Goal: Check status: Check status

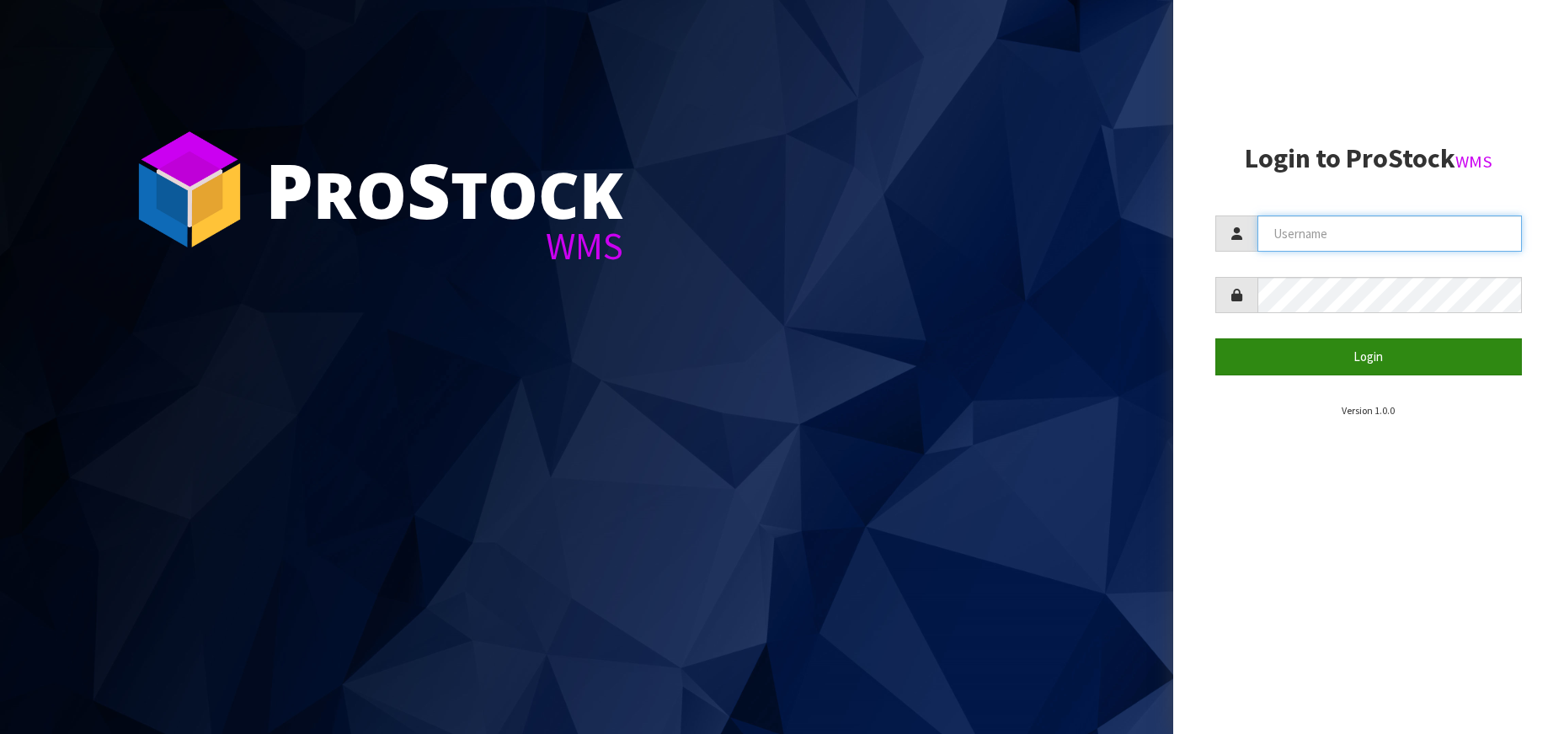
type input "[PERSON_NAME][EMAIL_ADDRESS][DOMAIN_NAME]"
click at [1330, 348] on button "Login" at bounding box center [1368, 357] width 307 height 36
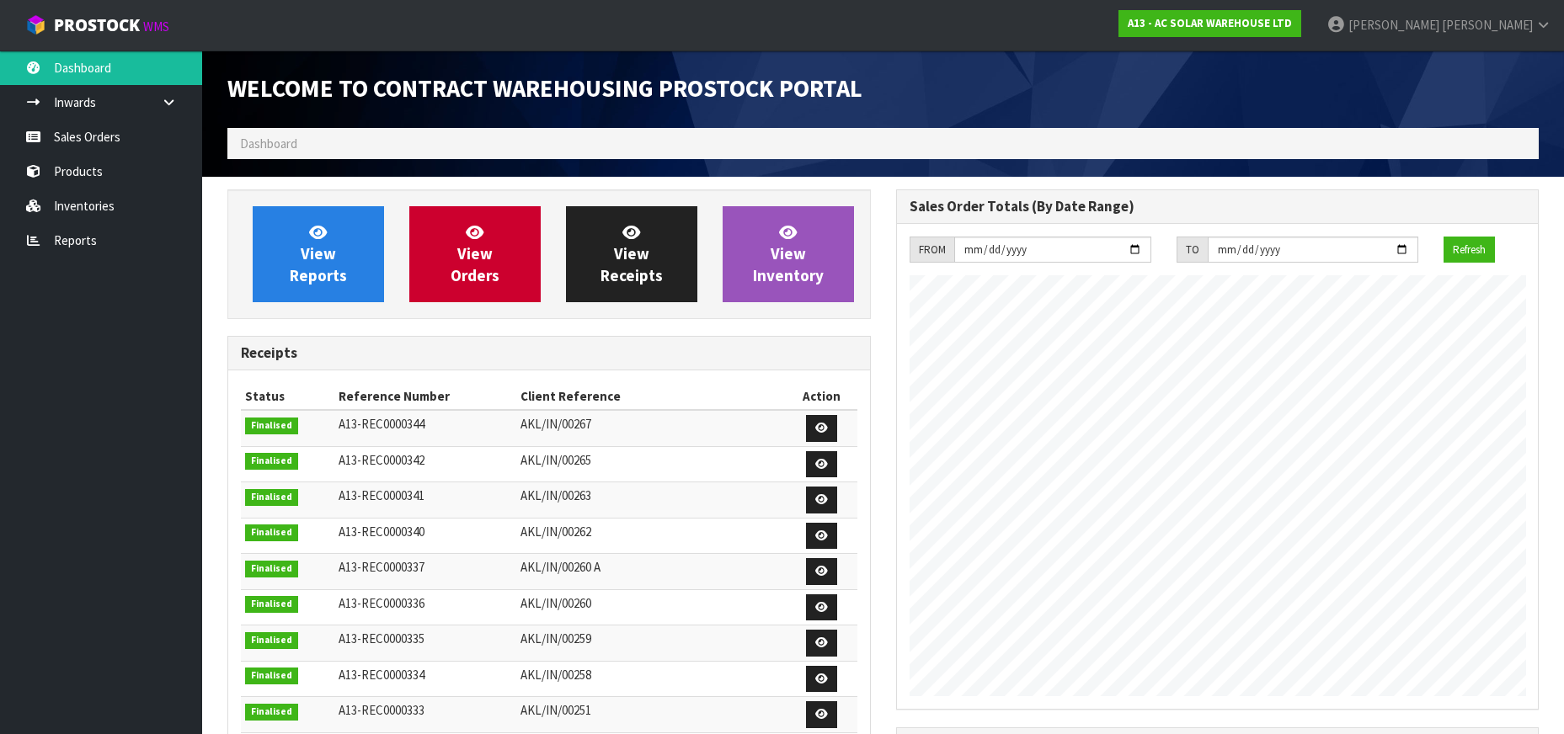
scroll to position [1006, 668]
click at [88, 137] on link "Sales Orders" at bounding box center [101, 137] width 202 height 35
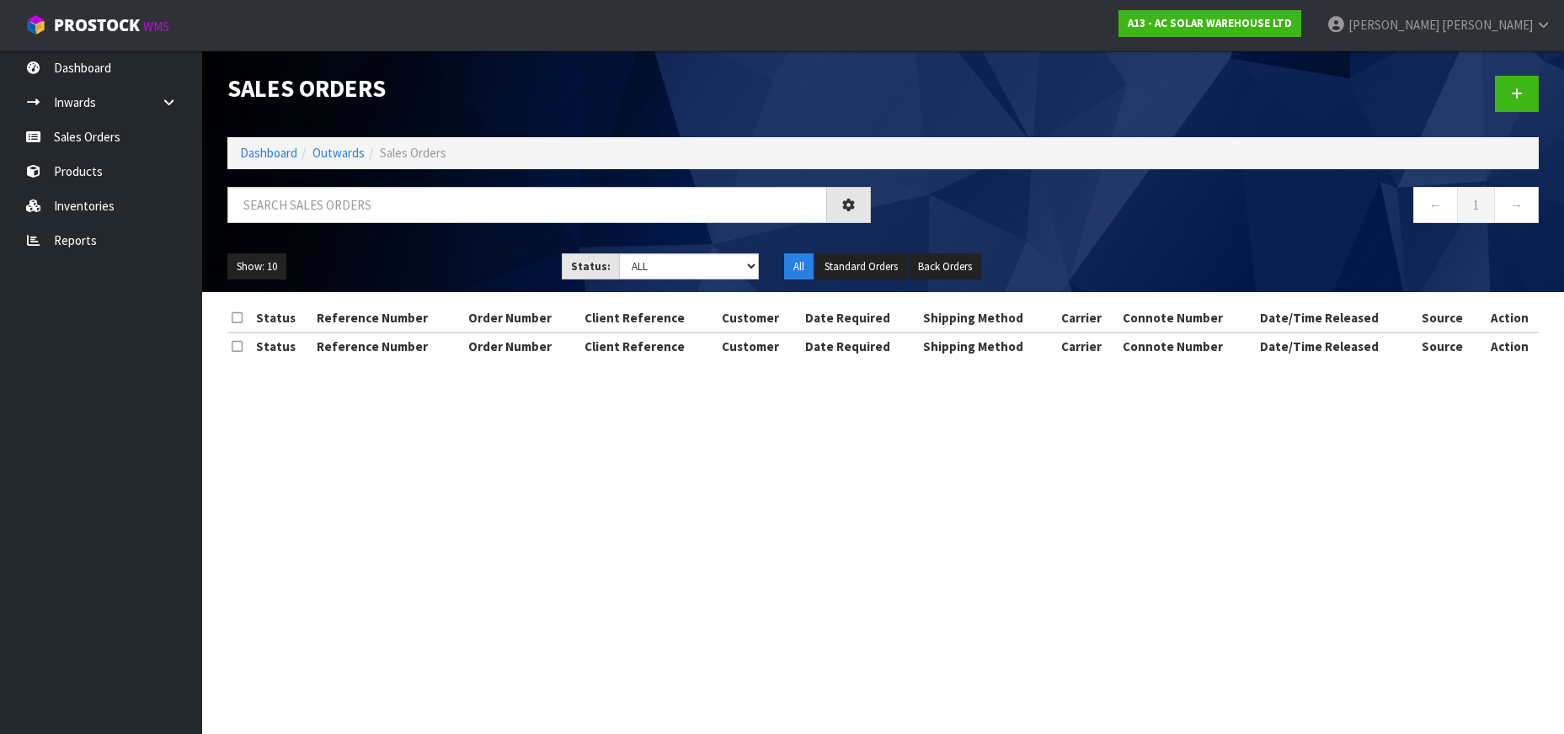
drag, startPoint x: 364, startPoint y: 147, endPoint x: 276, endPoint y: 212, distance: 109.0
click at [352, 152] on ol "Dashboard Outwards Sales Orders" at bounding box center [882, 152] width 1311 height 31
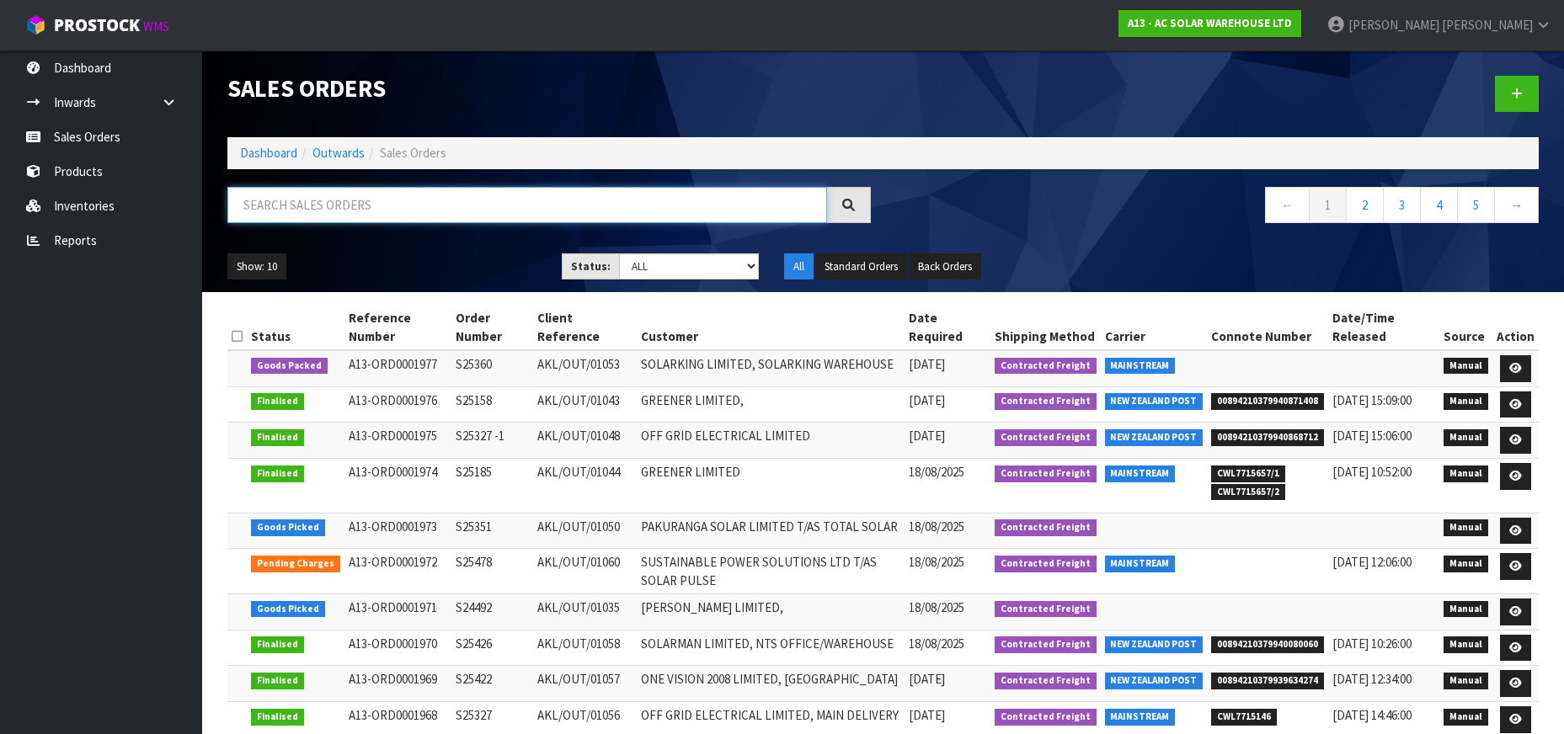
click at [273, 214] on input "text" at bounding box center [527, 205] width 600 height 36
paste input "S24492"
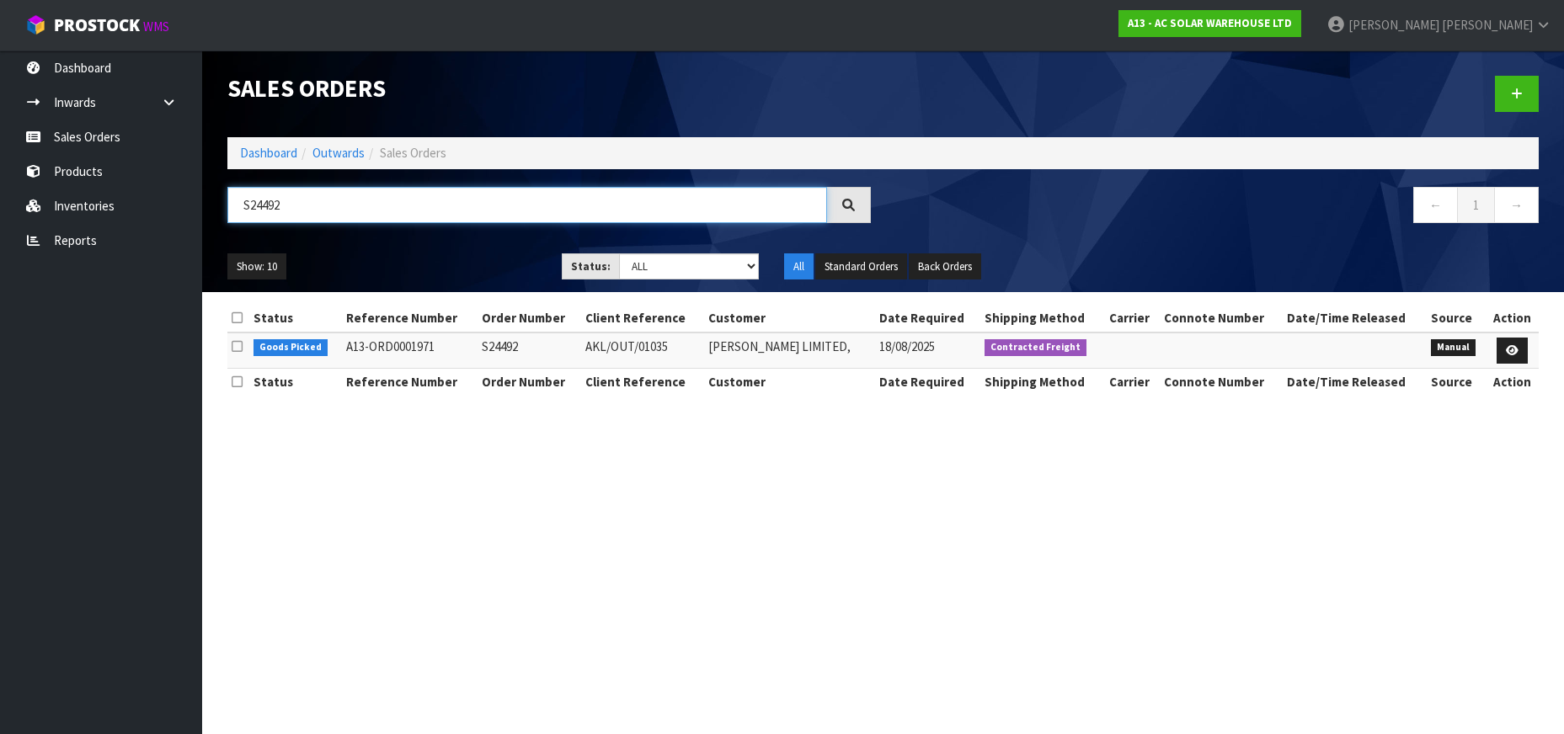
click at [489, 200] on input "S24492" at bounding box center [527, 205] width 600 height 36
paste input "3284"
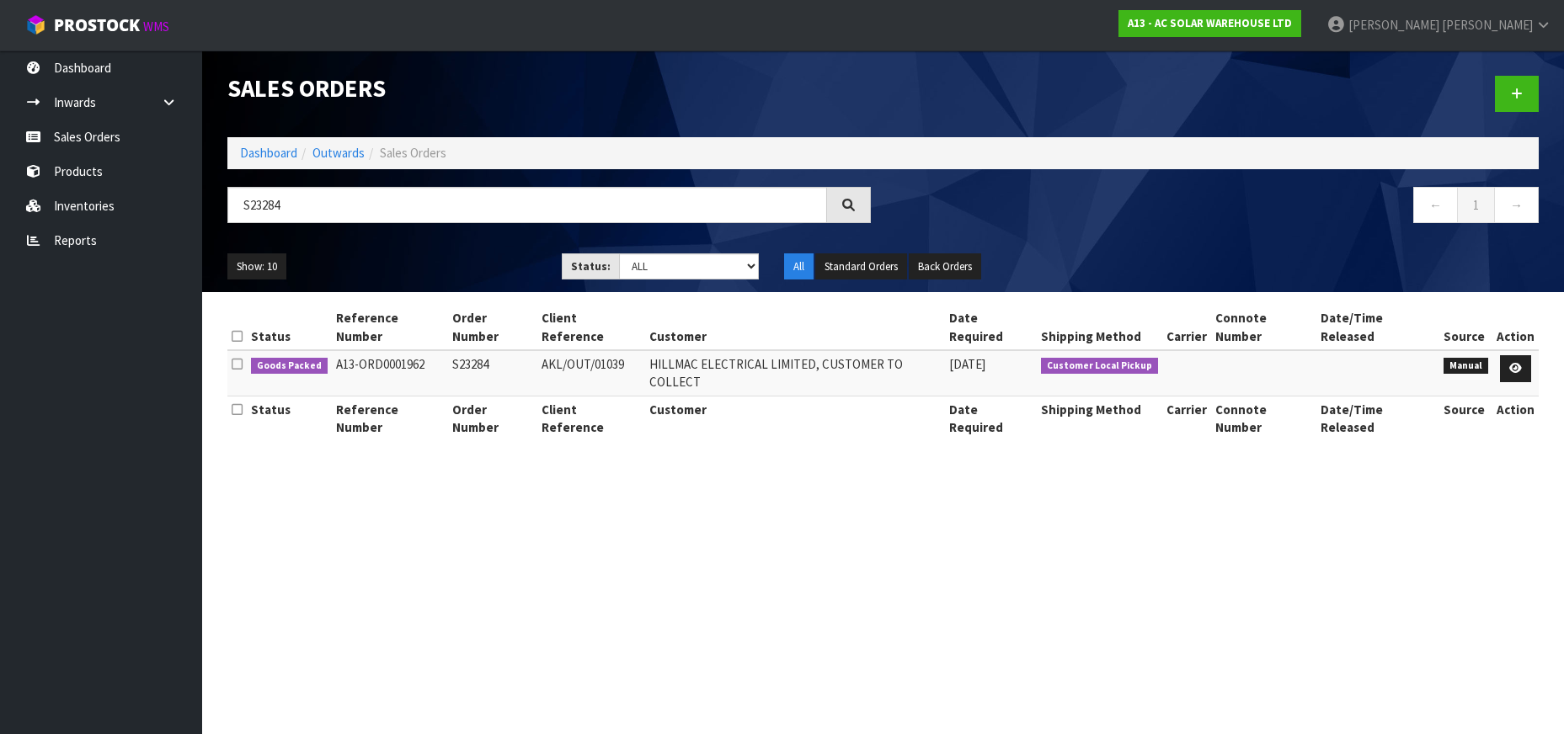
click at [611, 225] on div "S23284" at bounding box center [549, 211] width 669 height 49
click at [621, 197] on input "S23284" at bounding box center [527, 205] width 600 height 36
paste input "5158"
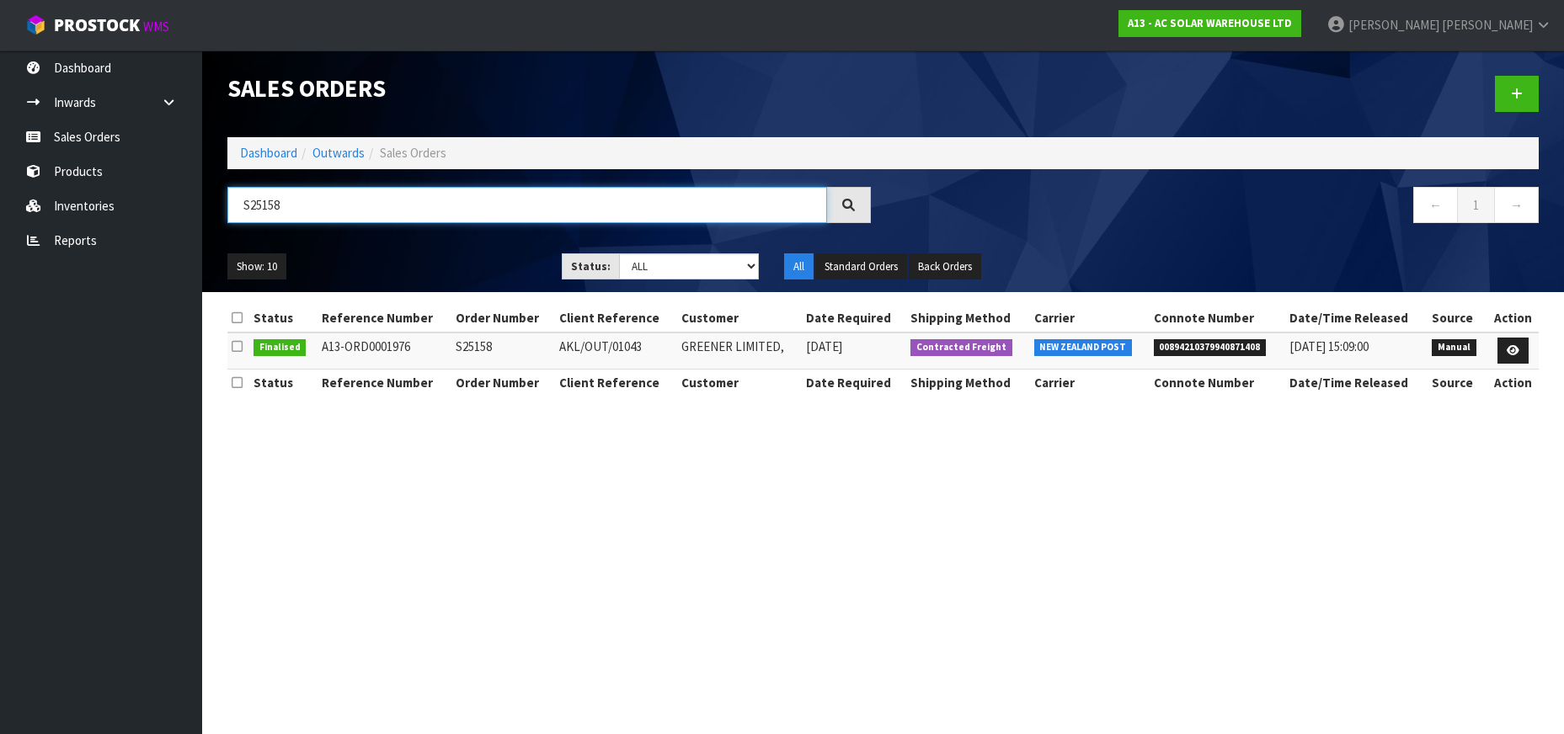
type input "S25158"
click at [1209, 343] on span "00894210379940871408" at bounding box center [1210, 347] width 113 height 17
copy span "00894210379940871408"
